Goal: Task Accomplishment & Management: Use online tool/utility

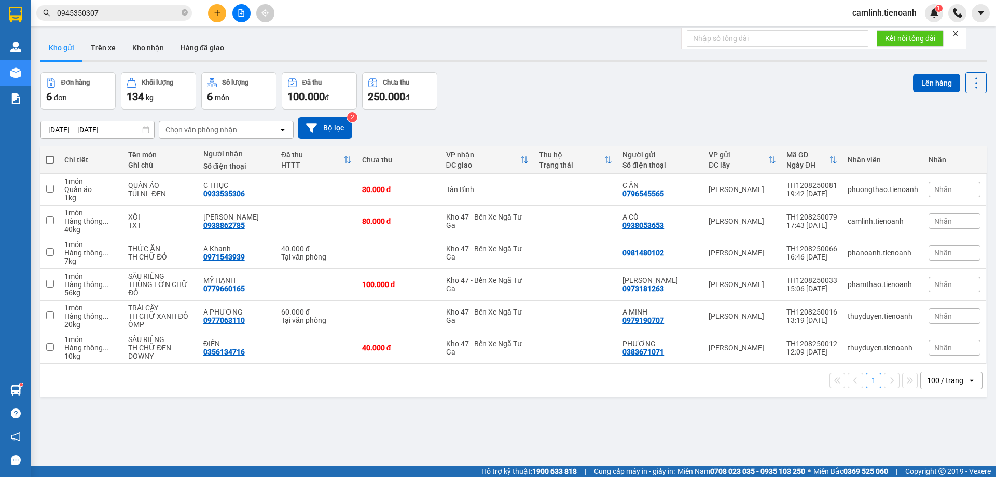
click at [51, 158] on span at bounding box center [50, 160] width 8 height 8
click at [50, 155] on input "checkbox" at bounding box center [50, 155] width 0 height 0
checkbox input "true"
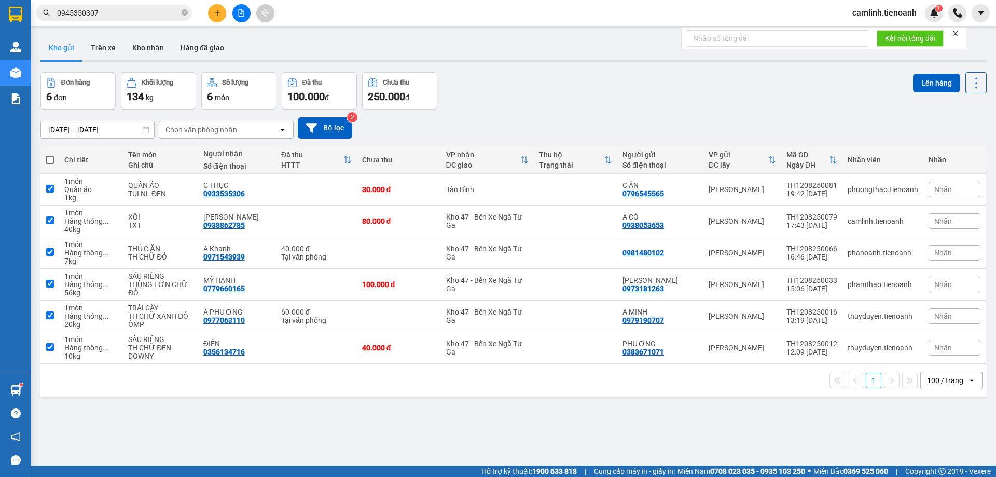
checkbox input "true"
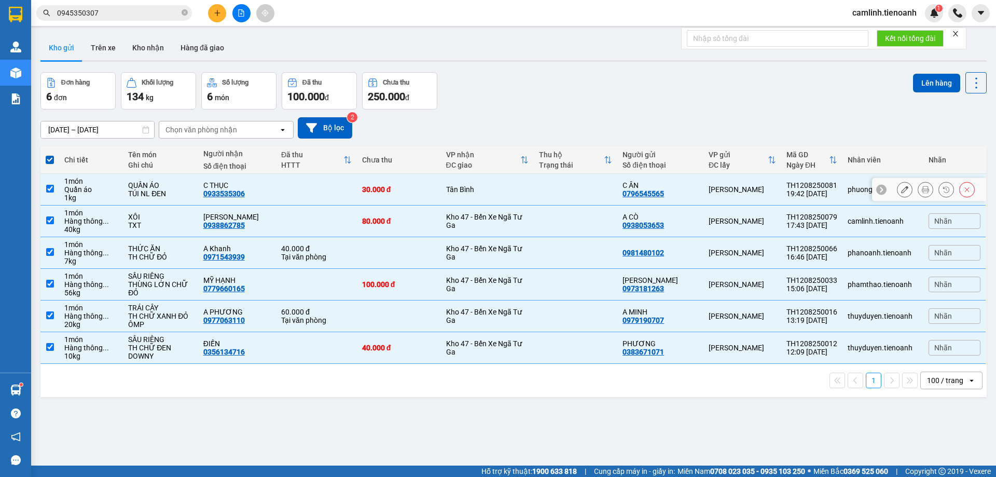
click at [351, 193] on td at bounding box center [316, 190] width 81 height 32
checkbox input "false"
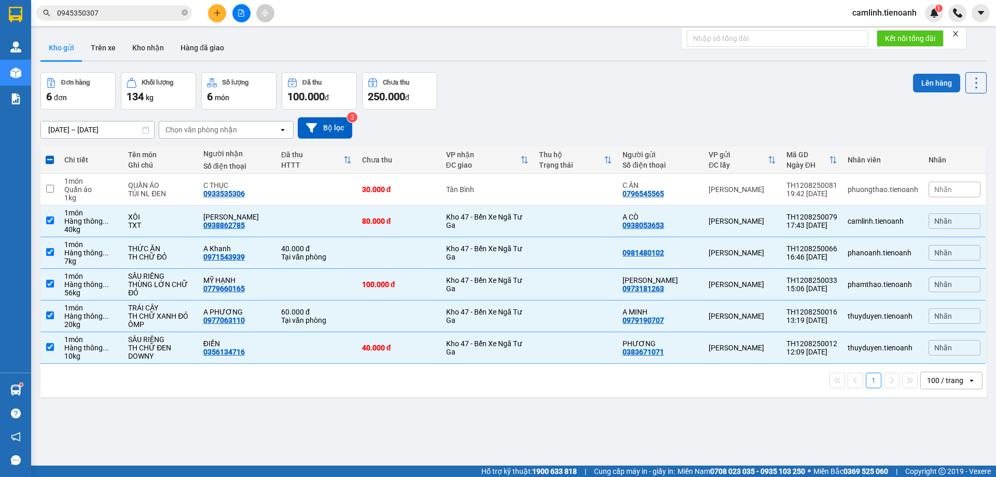
click at [916, 85] on button "Lên hàng" at bounding box center [936, 83] width 47 height 19
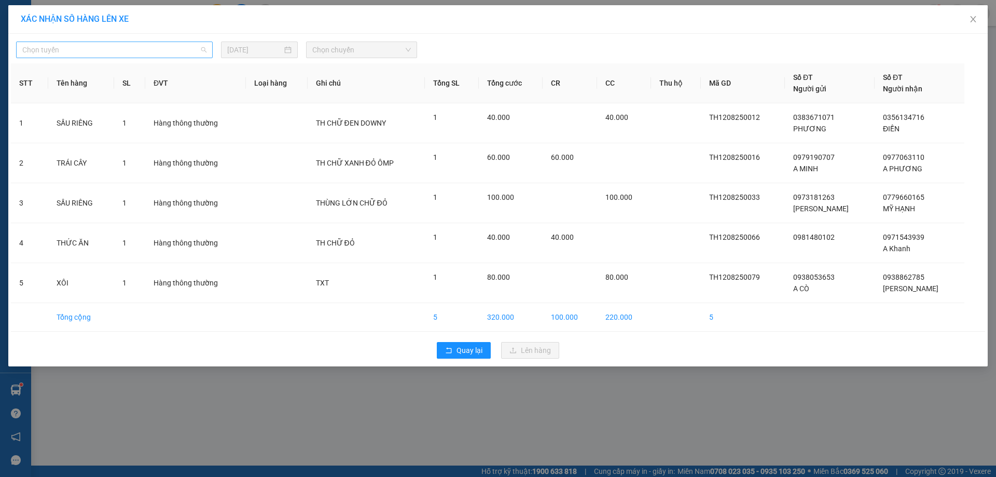
click at [99, 50] on span "Chọn tuyến" at bounding box center [114, 50] width 184 height 16
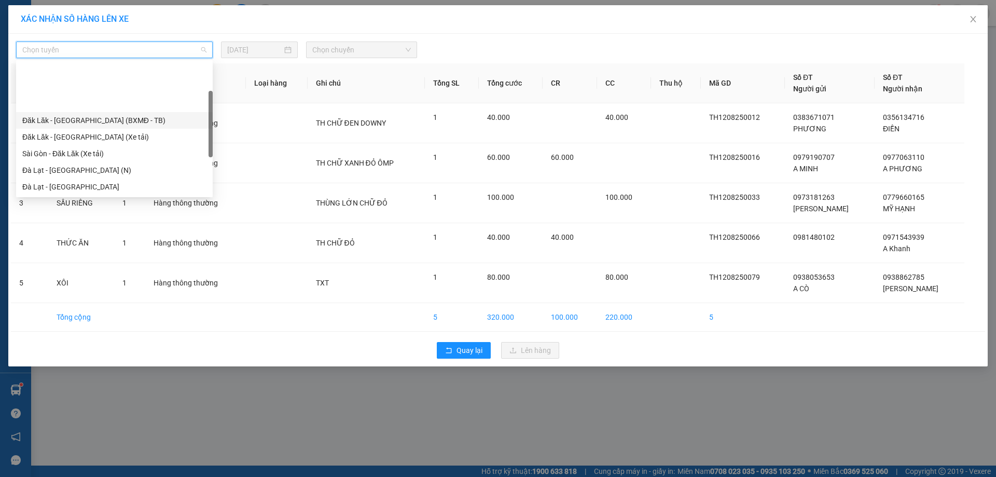
scroll to position [104, 0]
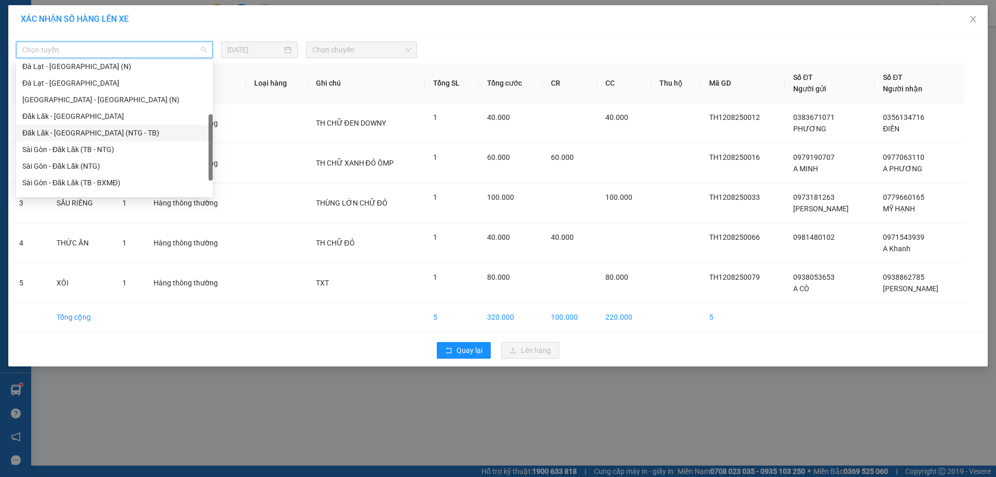
click at [100, 129] on div "Đăk Lăk - [GEOGRAPHIC_DATA] (NTG - TB)" at bounding box center [114, 132] width 184 height 11
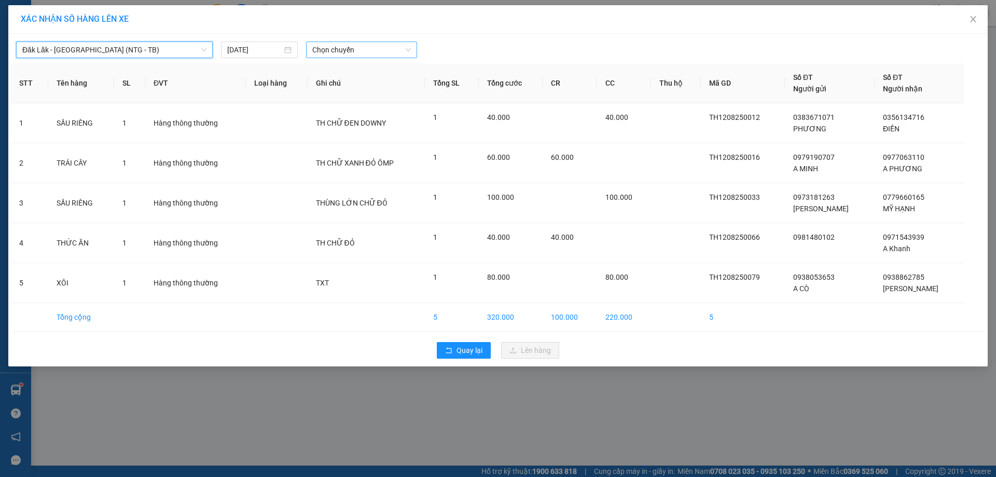
click at [332, 50] on span "Chọn chuyến" at bounding box center [361, 50] width 99 height 16
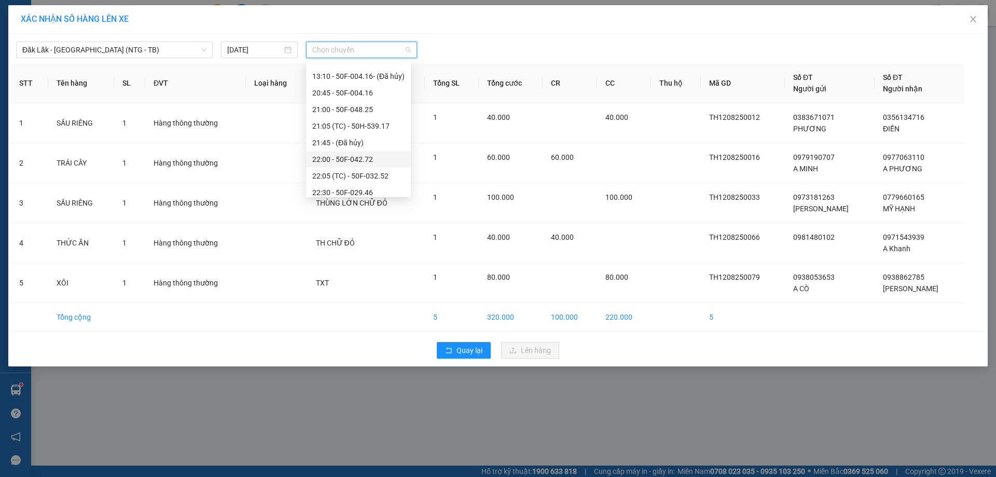
scroll to position [50, 0]
click at [388, 170] on div "22:30 - 50F-029.46" at bounding box center [358, 169] width 92 height 11
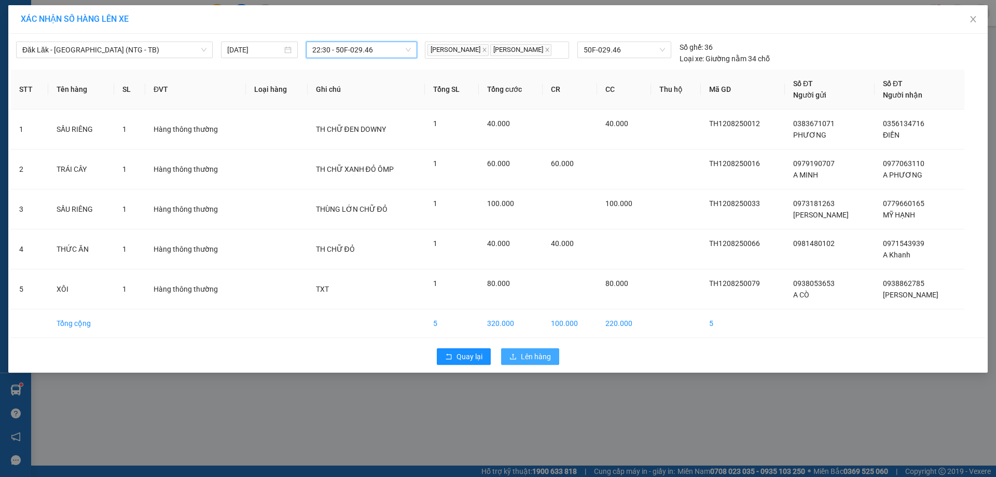
click at [532, 353] on span "Lên hàng" at bounding box center [536, 356] width 30 height 11
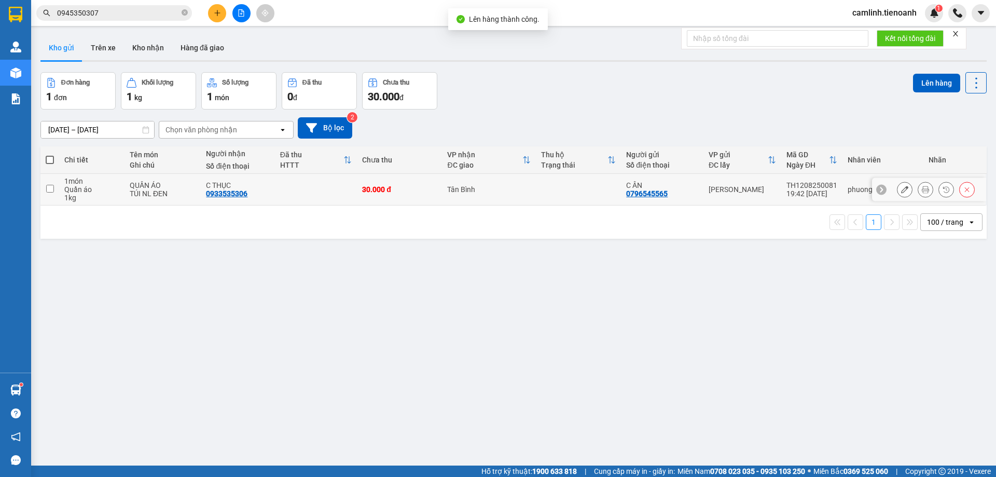
click at [442, 190] on td "Tân Bình" at bounding box center [489, 190] width 94 height 32
checkbox input "true"
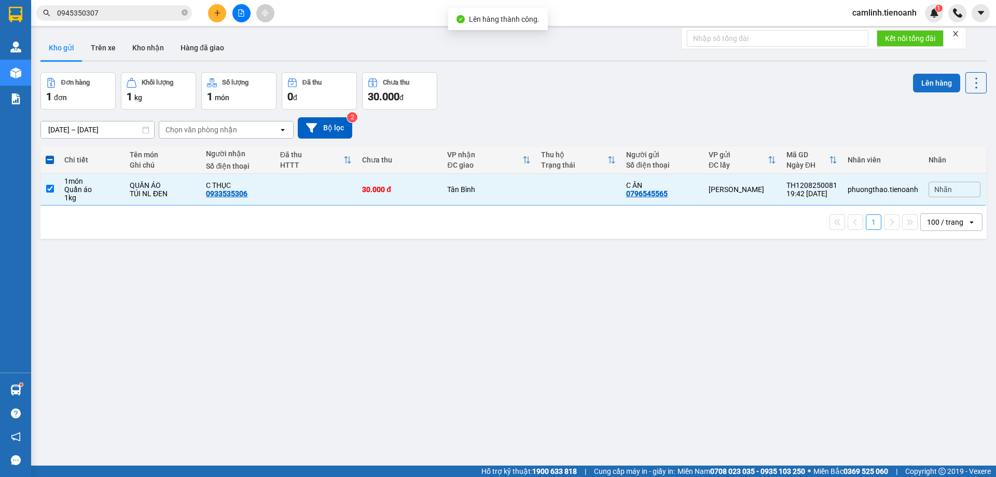
click at [937, 81] on button "Lên hàng" at bounding box center [936, 83] width 47 height 19
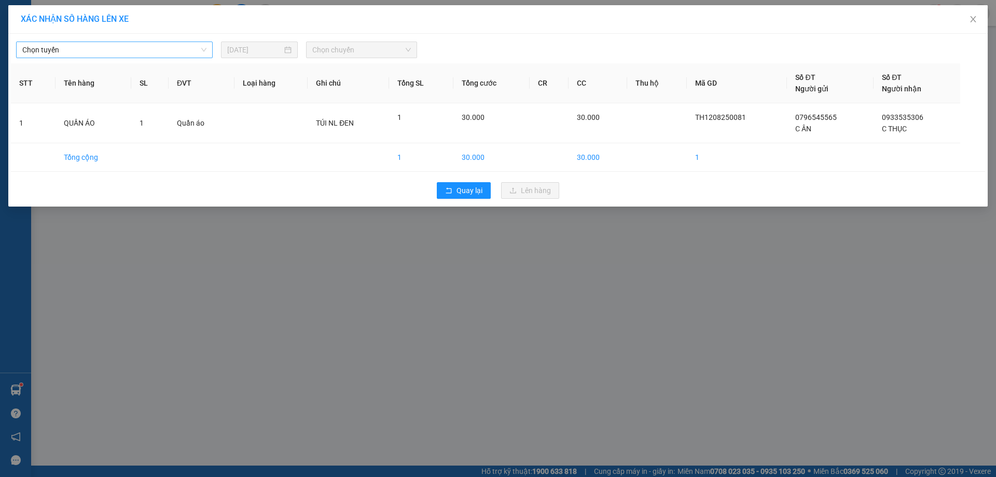
click at [123, 54] on span "Chọn tuyến" at bounding box center [114, 50] width 184 height 16
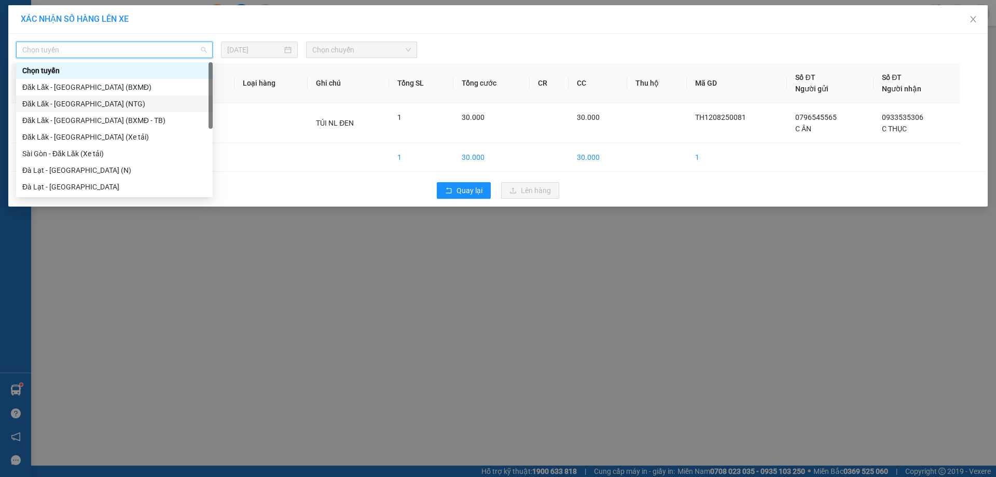
scroll to position [104, 0]
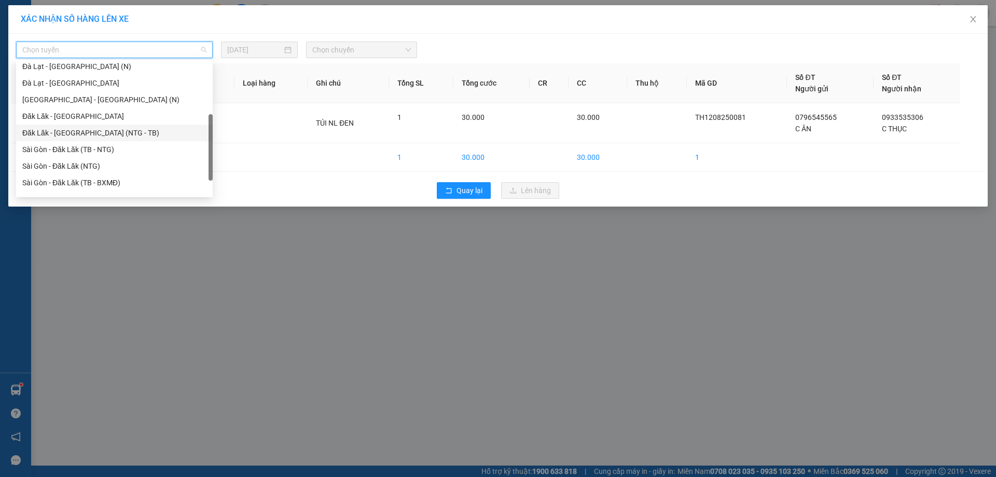
click at [129, 134] on div "Đăk Lăk - [GEOGRAPHIC_DATA] (NTG - TB)" at bounding box center [114, 132] width 184 height 11
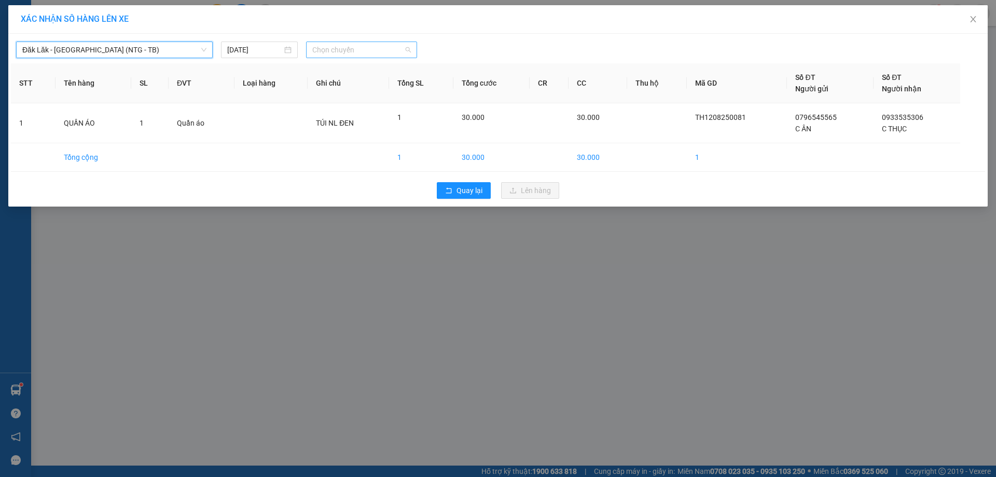
click at [392, 45] on span "Chọn chuyến" at bounding box center [361, 50] width 99 height 16
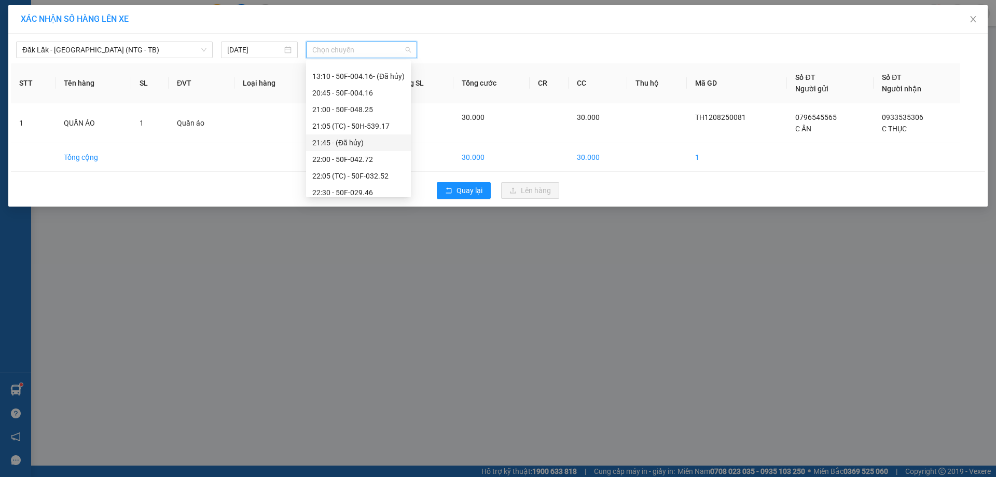
scroll to position [50, 0]
click at [374, 142] on div "22:00 - 50F-042.72" at bounding box center [358, 136] width 92 height 11
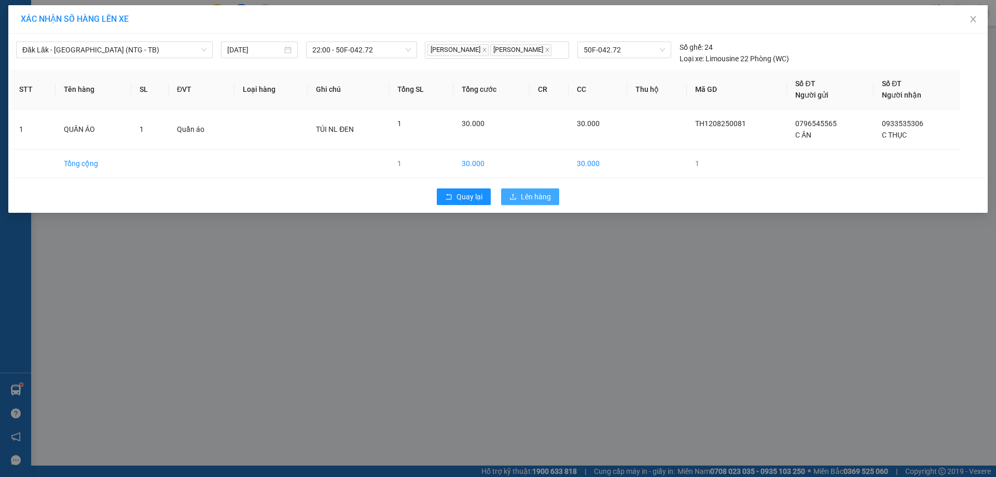
click at [532, 193] on span "Lên hàng" at bounding box center [536, 196] width 30 height 11
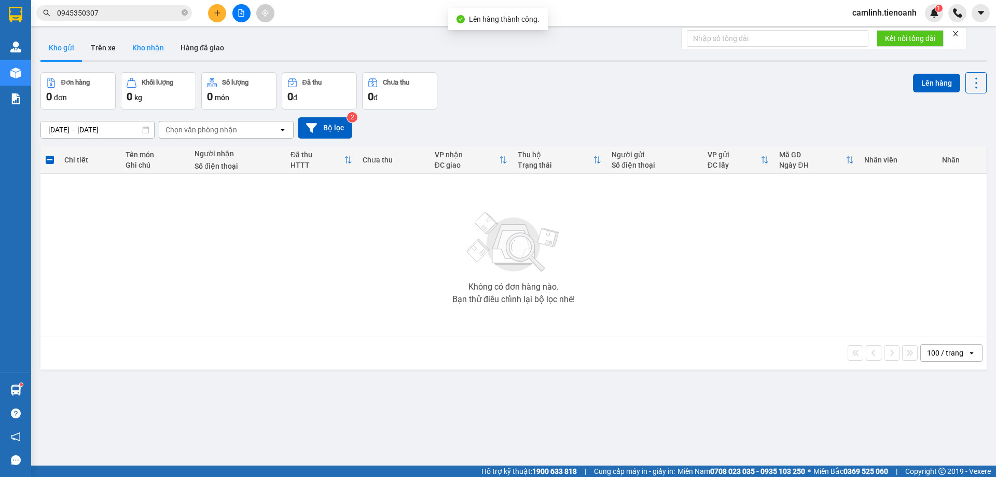
click at [157, 53] on button "Kho nhận" at bounding box center [148, 47] width 48 height 25
